Goal: Use online tool/utility: Utilize a website feature to perform a specific function

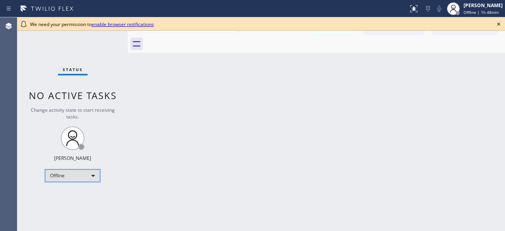
click at [95, 172] on div "Offline" at bounding box center [72, 175] width 55 height 13
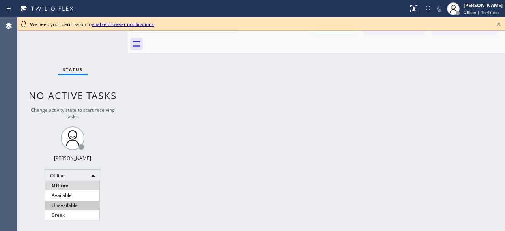
click at [70, 207] on li "Unavailable" at bounding box center [72, 204] width 54 height 9
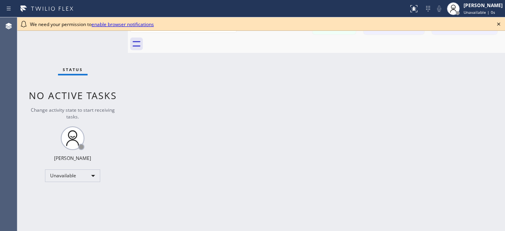
click at [499, 22] on icon at bounding box center [498, 23] width 9 height 9
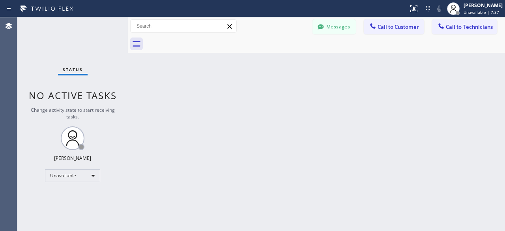
click at [21, 52] on div "Status No active tasks Change activity state to start receiving tasks. [PERSON_…" at bounding box center [72, 123] width 110 height 213
